Goal: Task Accomplishment & Management: Use online tool/utility

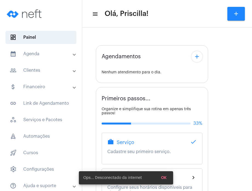
type input "[URL][DOMAIN_NAME]"
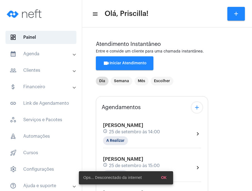
click at [158, 129] on span "25 de setembro às 14:00" at bounding box center [134, 131] width 51 height 5
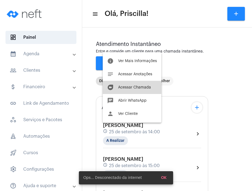
click at [144, 91] on button "duo [PERSON_NAME]" at bounding box center [132, 87] width 59 height 13
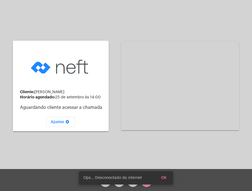
click at [11, 24] on div "Cliente: [PERSON_NAME] agendado: [DATE] 14:00 Aguardando cliente acessar a cham…" at bounding box center [126, 85] width 251 height 169
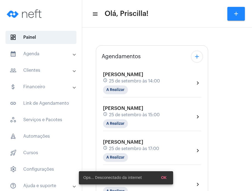
type input "[URL][DOMAIN_NAME]"
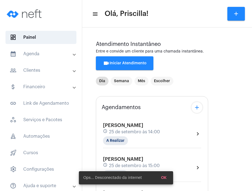
click at [190, 135] on div "[PERSON_NAME] schedule [DATE] 14:00 A Realizar chevron_right" at bounding box center [152, 133] width 98 height 23
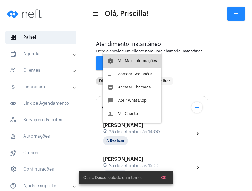
click at [151, 66] on button "info Ver Mais Informações" at bounding box center [132, 60] width 59 height 13
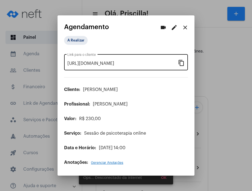
click at [181, 64] on mat-icon "content_copy" at bounding box center [181, 62] width 7 height 7
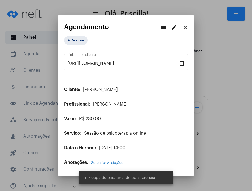
click at [215, 114] on div at bounding box center [126, 95] width 252 height 191
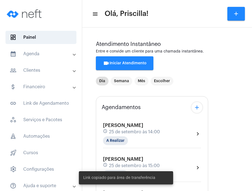
click at [189, 135] on div "[PERSON_NAME] schedule [DATE] 14:00 A Realizar chevron_right" at bounding box center [152, 133] width 98 height 23
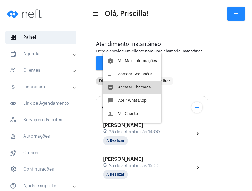
click at [149, 85] on button "duo [PERSON_NAME]" at bounding box center [132, 87] width 59 height 13
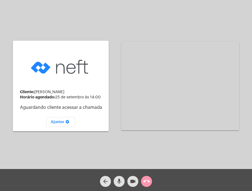
click at [8, 146] on div "Cliente: [PERSON_NAME] agendado: [DATE] 14:00 Aguardando cliente acessar a cham…" at bounding box center [126, 85] width 251 height 169
click at [122, 184] on mat-icon "mic" at bounding box center [119, 181] width 7 height 7
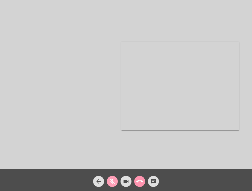
click at [113, 182] on mat-icon "mic_off" at bounding box center [112, 181] width 7 height 7
